Goal: Browse casually

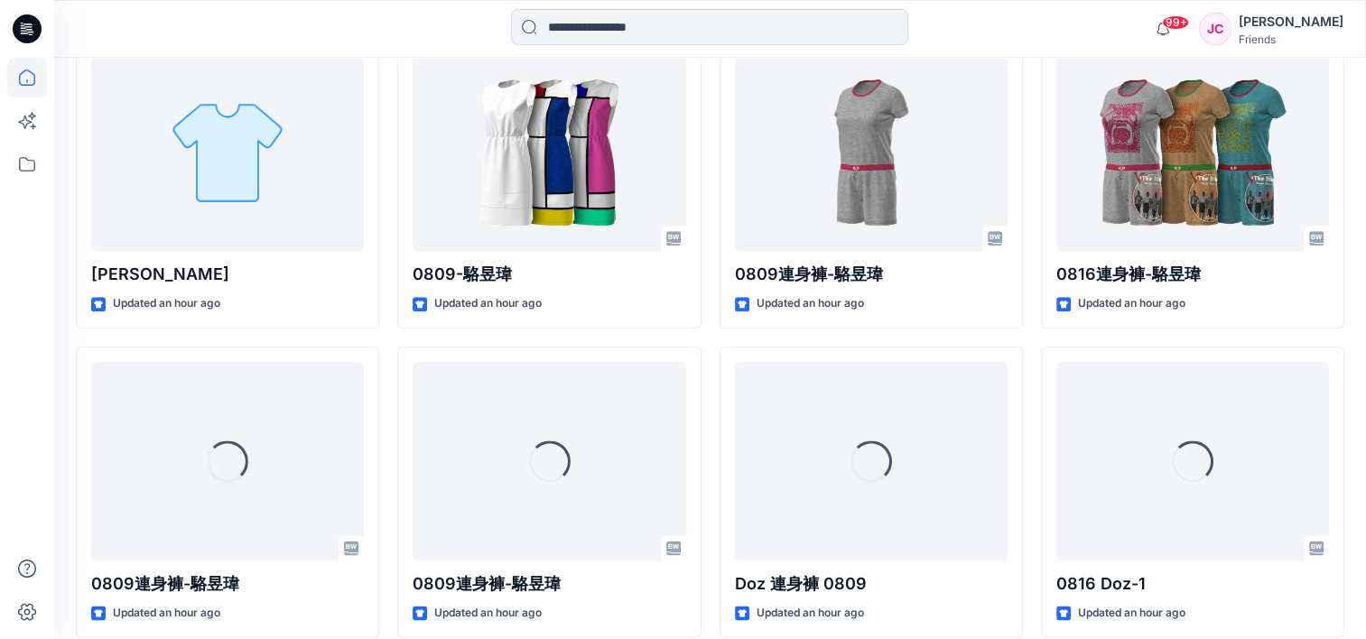
scroll to position [2152, 0]
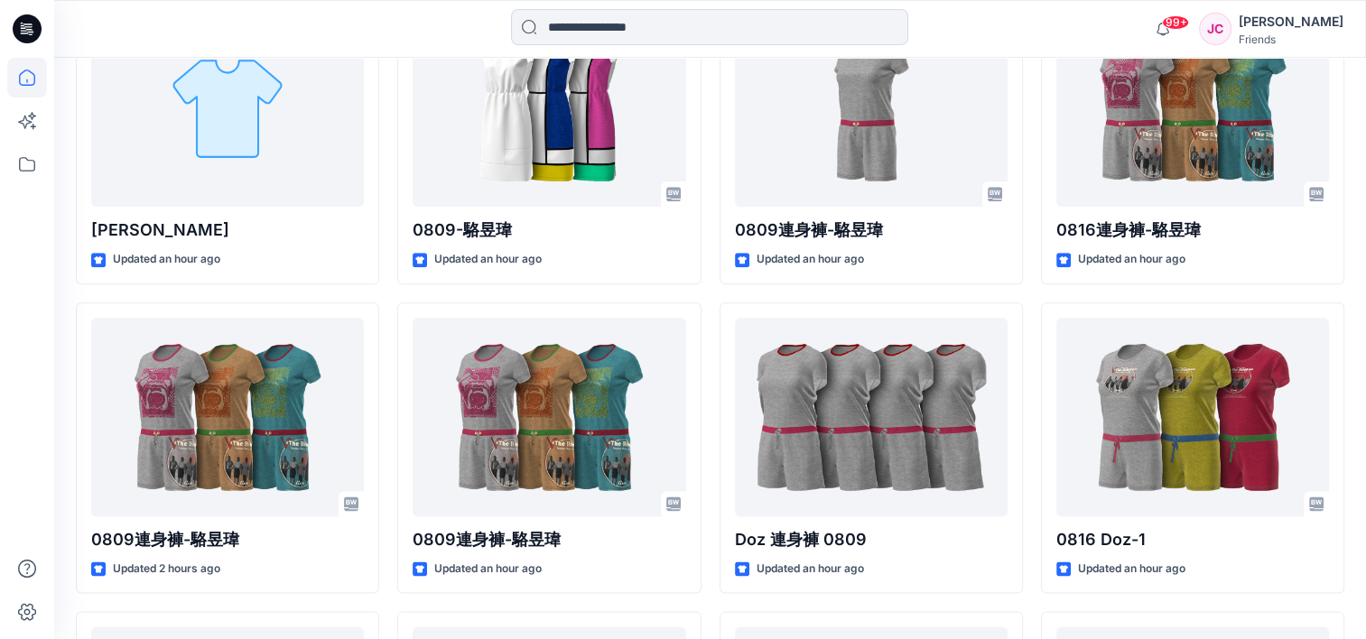
click at [47, 368] on div at bounding box center [27, 319] width 54 height 639
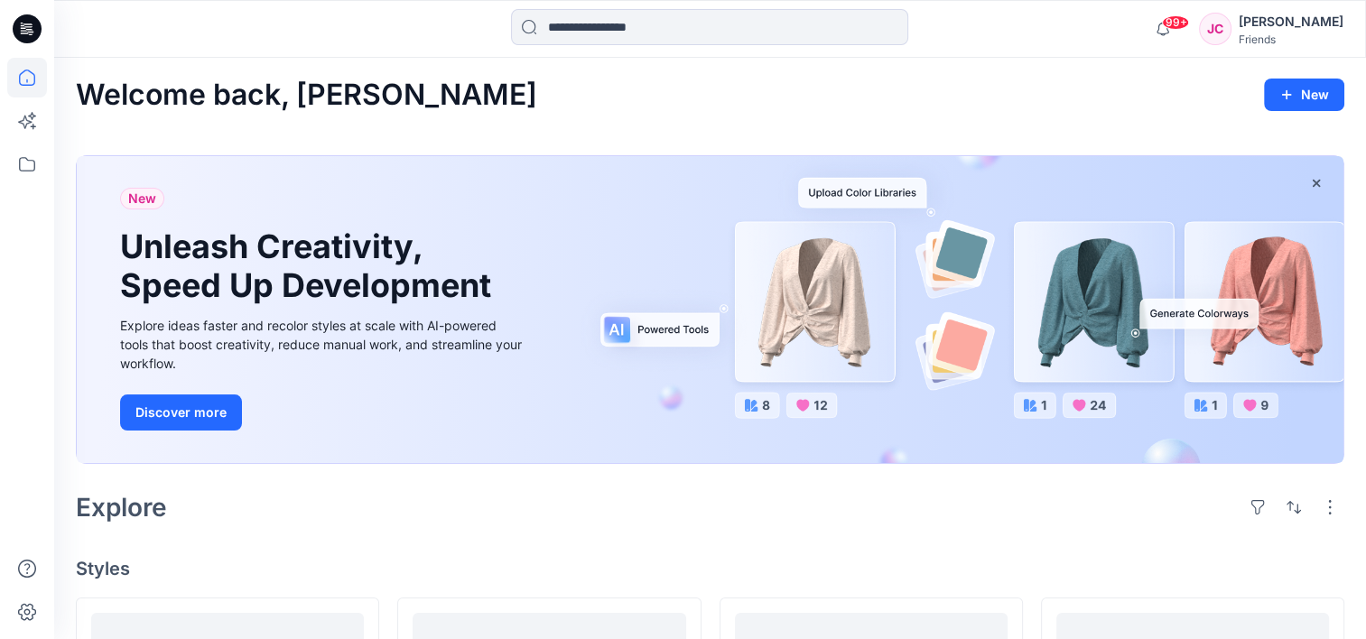
scroll to position [0, 0]
click at [283, 274] on h1 "Unleash Creativity, Speed Up Development" at bounding box center [309, 267] width 379 height 78
click at [193, 411] on button "Discover more" at bounding box center [181, 414] width 122 height 36
